Goal: Task Accomplishment & Management: Manage account settings

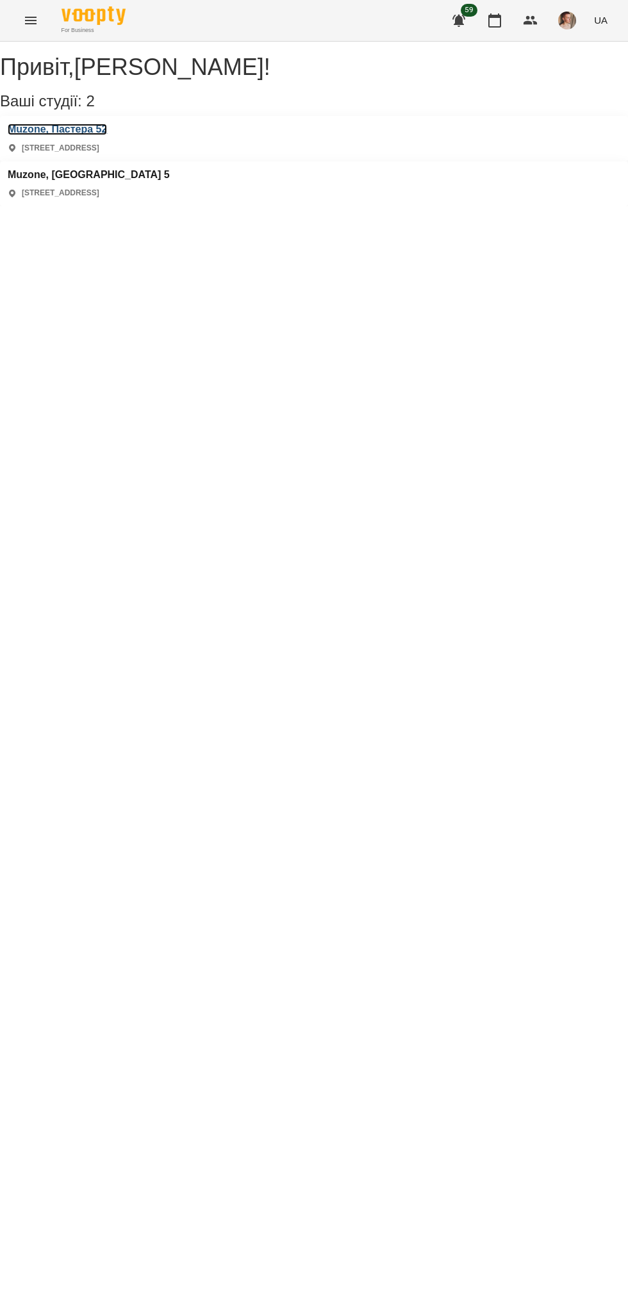
click at [107, 135] on h3 "Muzone, Пастера 52" at bounding box center [57, 130] width 99 height 12
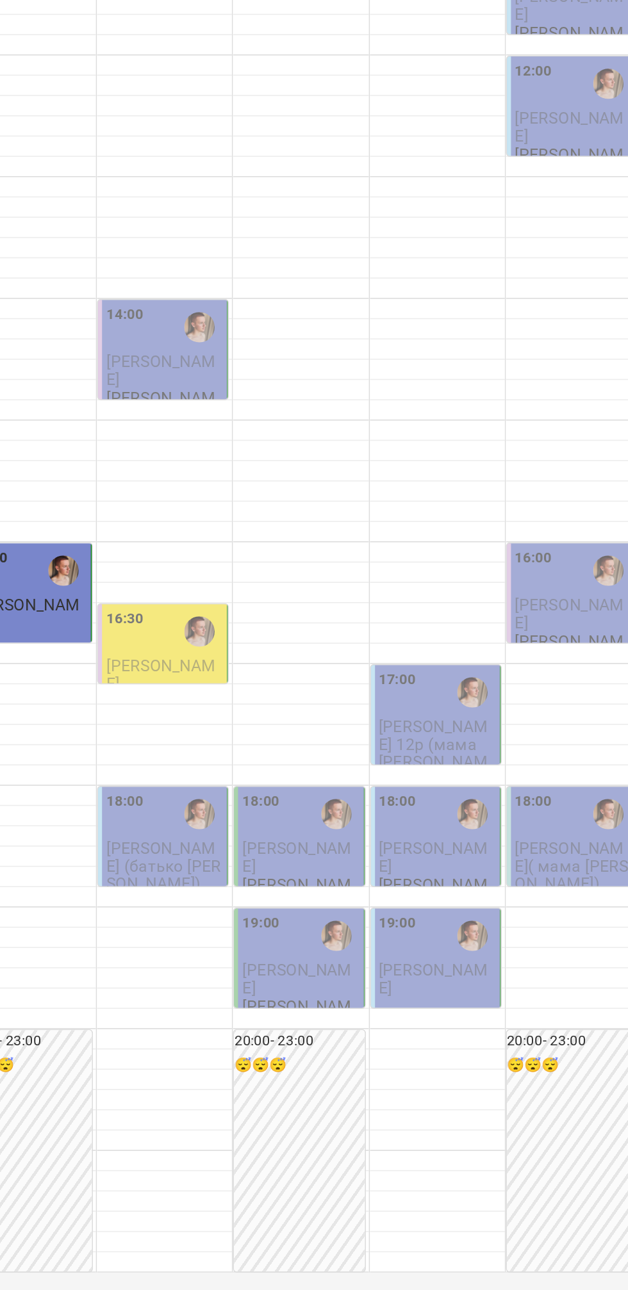
click at [247, 712] on span "[PERSON_NAME]" at bounding box center [238, 700] width 69 height 23
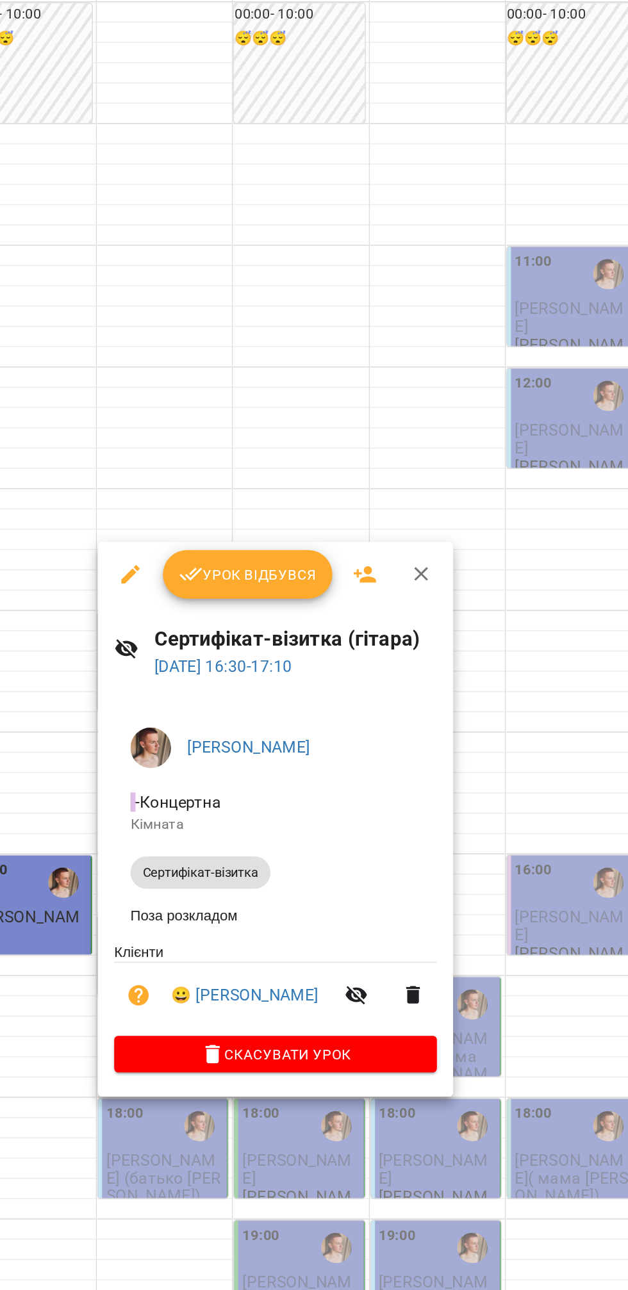
click at [394, 351] on div at bounding box center [314, 645] width 628 height 1290
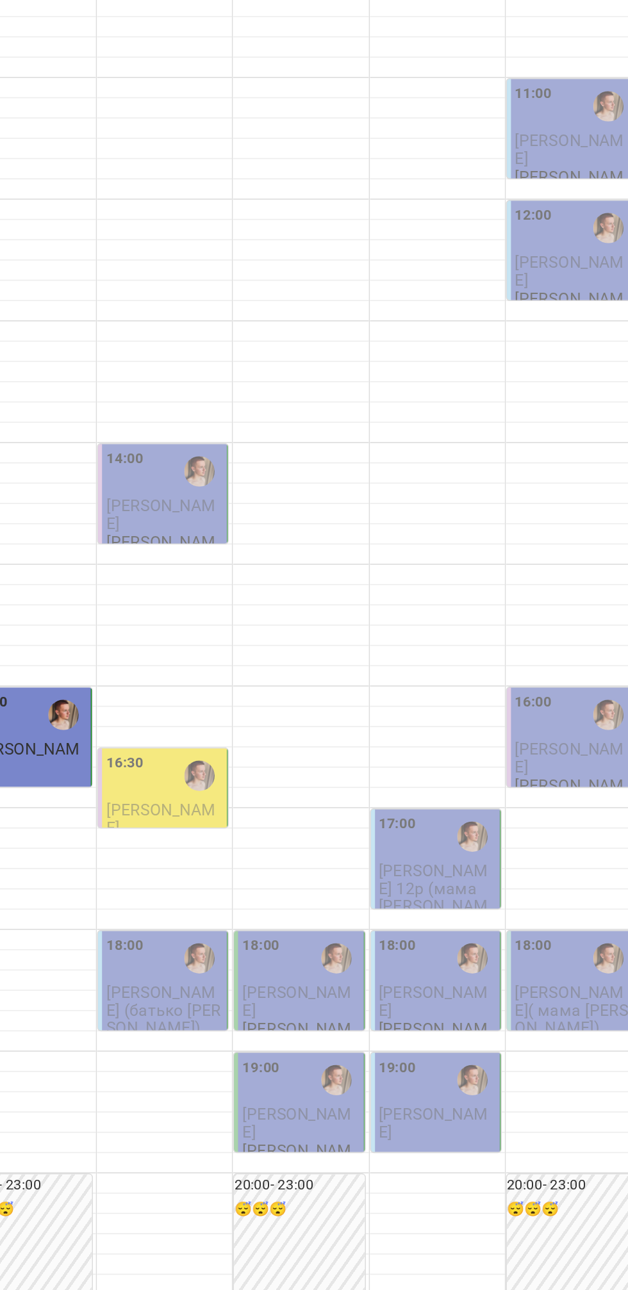
click at [233, 496] on div "14:00" at bounding box center [241, 480] width 74 height 29
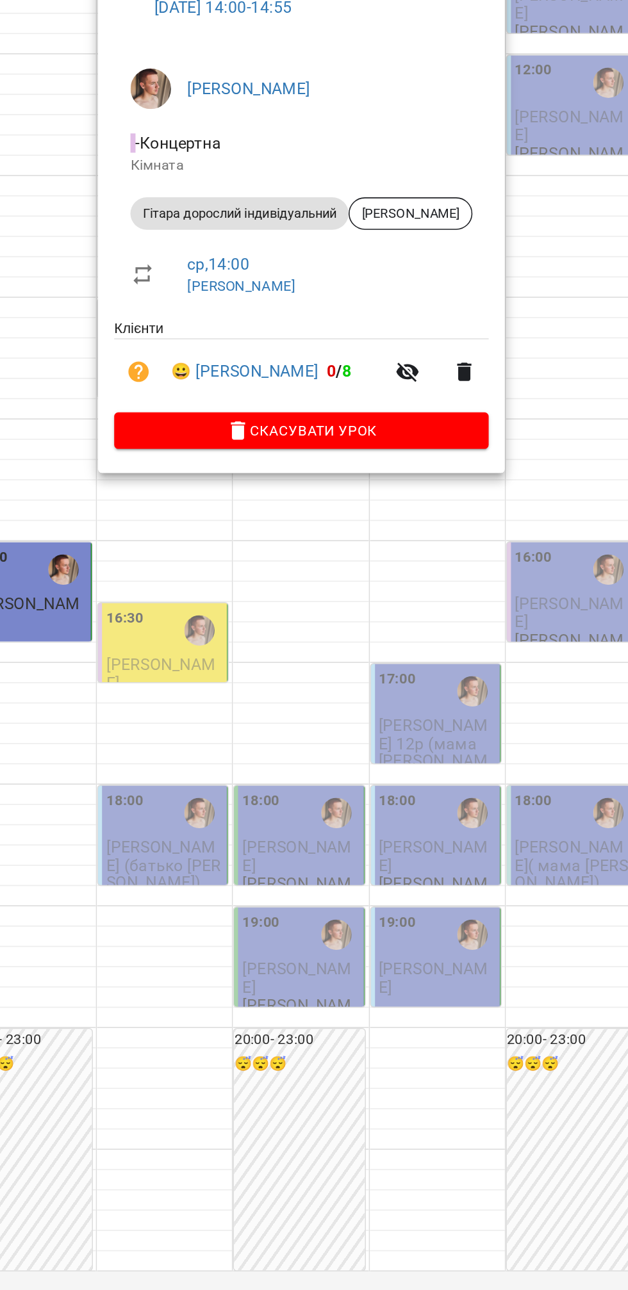
click at [252, 892] on div at bounding box center [314, 645] width 628 height 1290
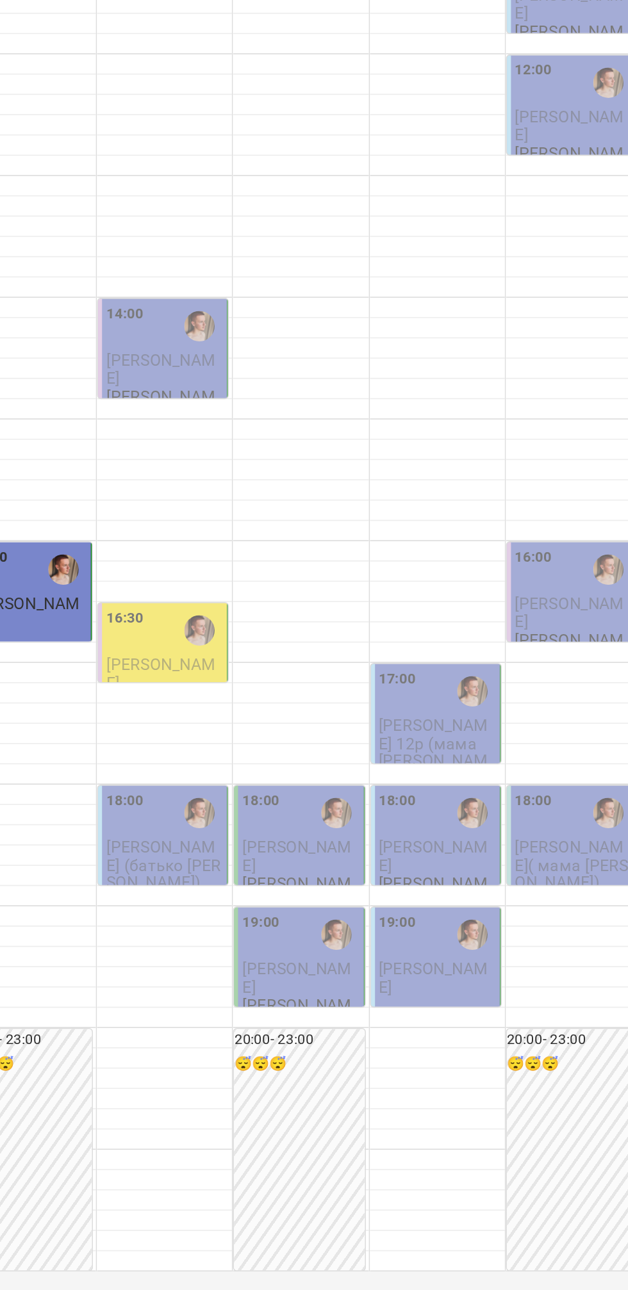
click at [242, 839] on span "[PERSON_NAME] (батько [PERSON_NAME])" at bounding box center [240, 821] width 72 height 35
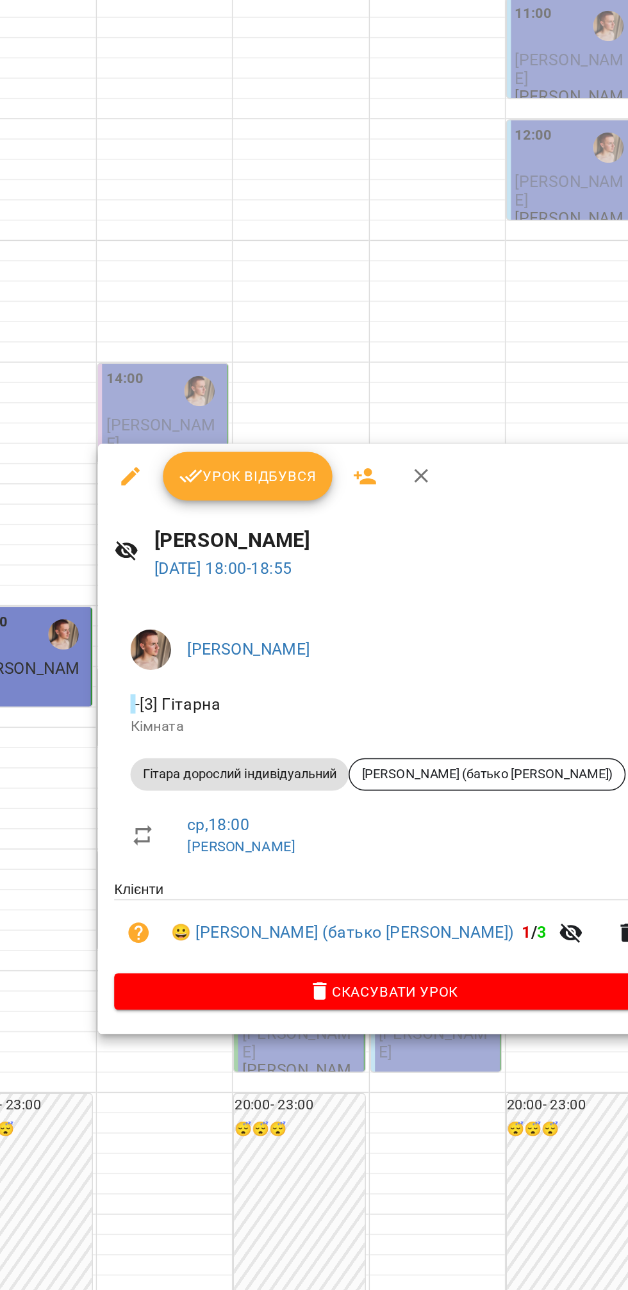
click at [461, 386] on div at bounding box center [314, 645] width 628 height 1290
